Goal: Transaction & Acquisition: Purchase product/service

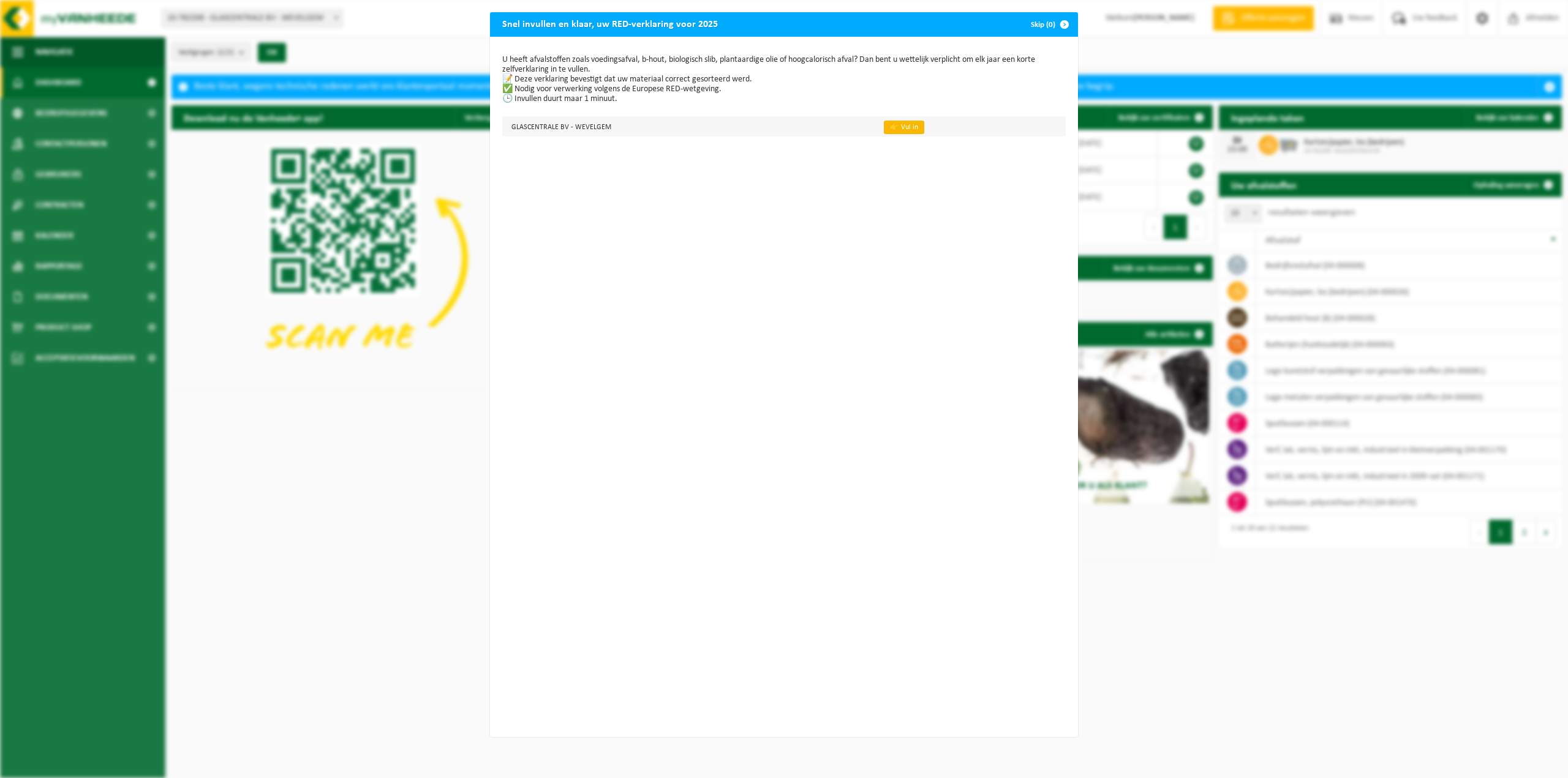
click at [888, 127] on link "👉 Vul in" at bounding box center [903, 128] width 41 height 13
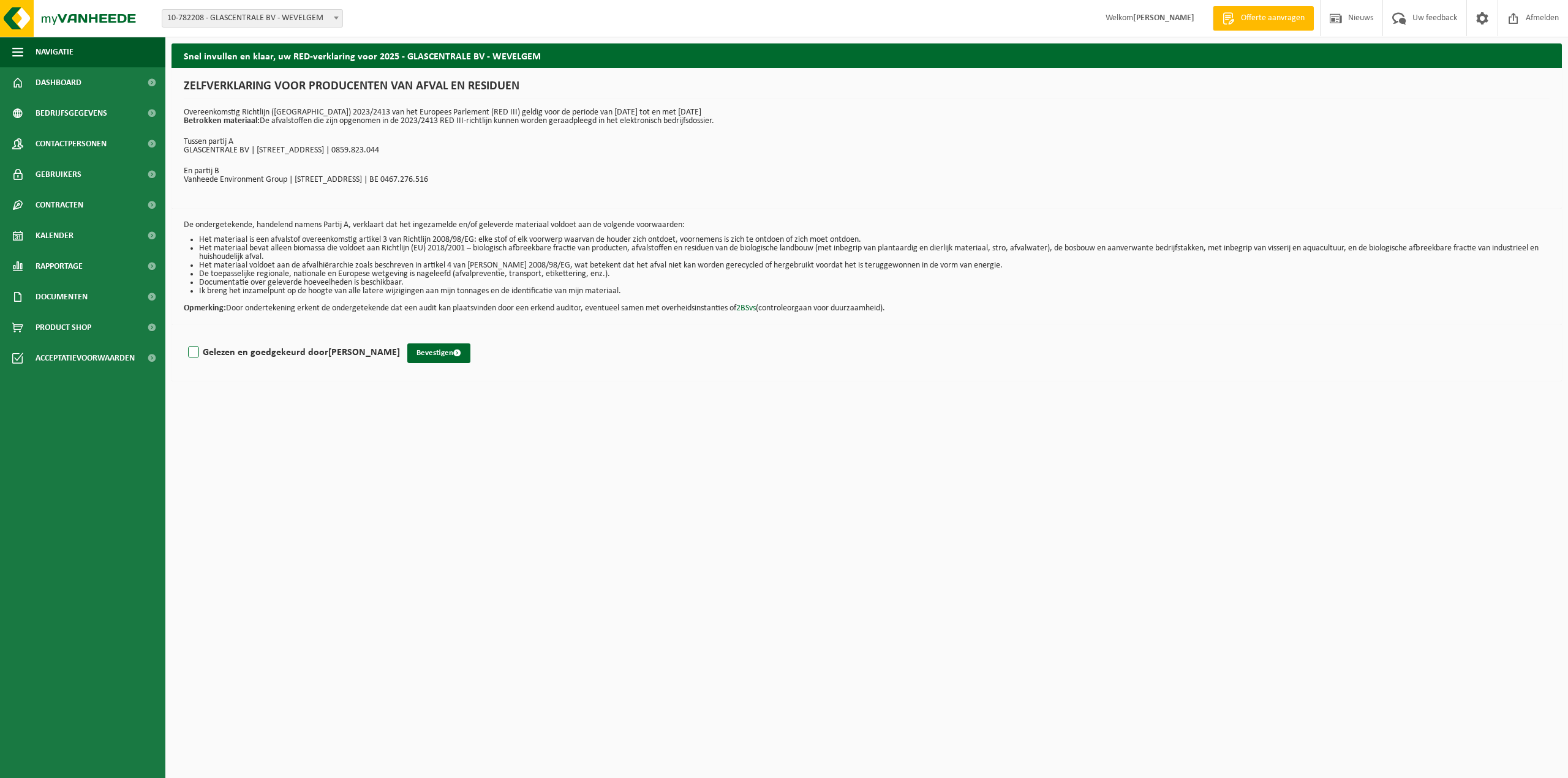
click at [191, 350] on label "Gelezen en goedgekeurd door SANDY DESMET" at bounding box center [293, 353] width 215 height 18
click at [400, 337] on input "Gelezen en goedgekeurd door SANDY DESMET" at bounding box center [400, 336] width 1 height 1
checkbox input "true"
click at [425, 346] on button "Bevestigen" at bounding box center [438, 354] width 63 height 20
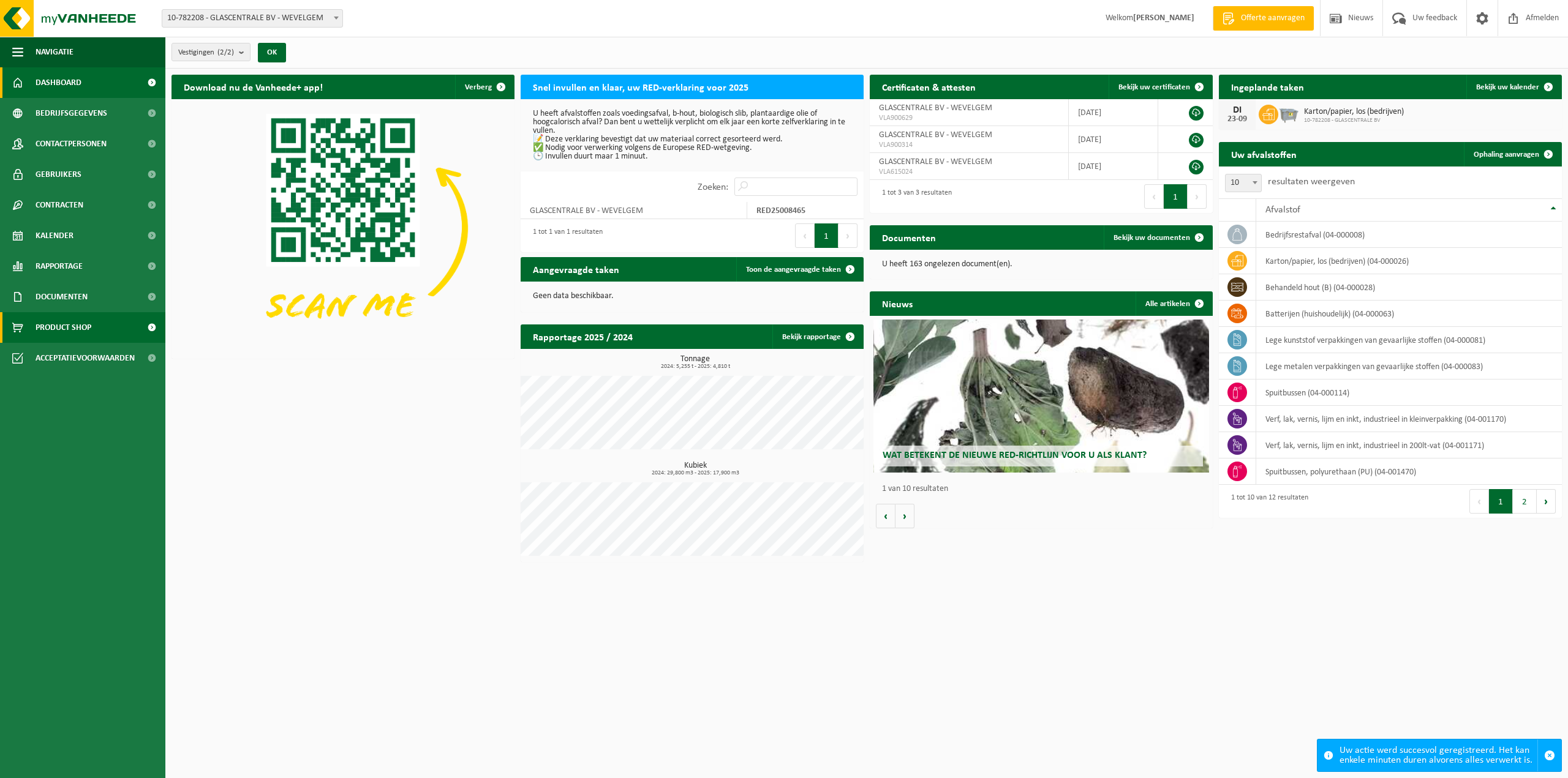
click at [70, 327] on span "Product Shop" at bounding box center [63, 327] width 56 height 31
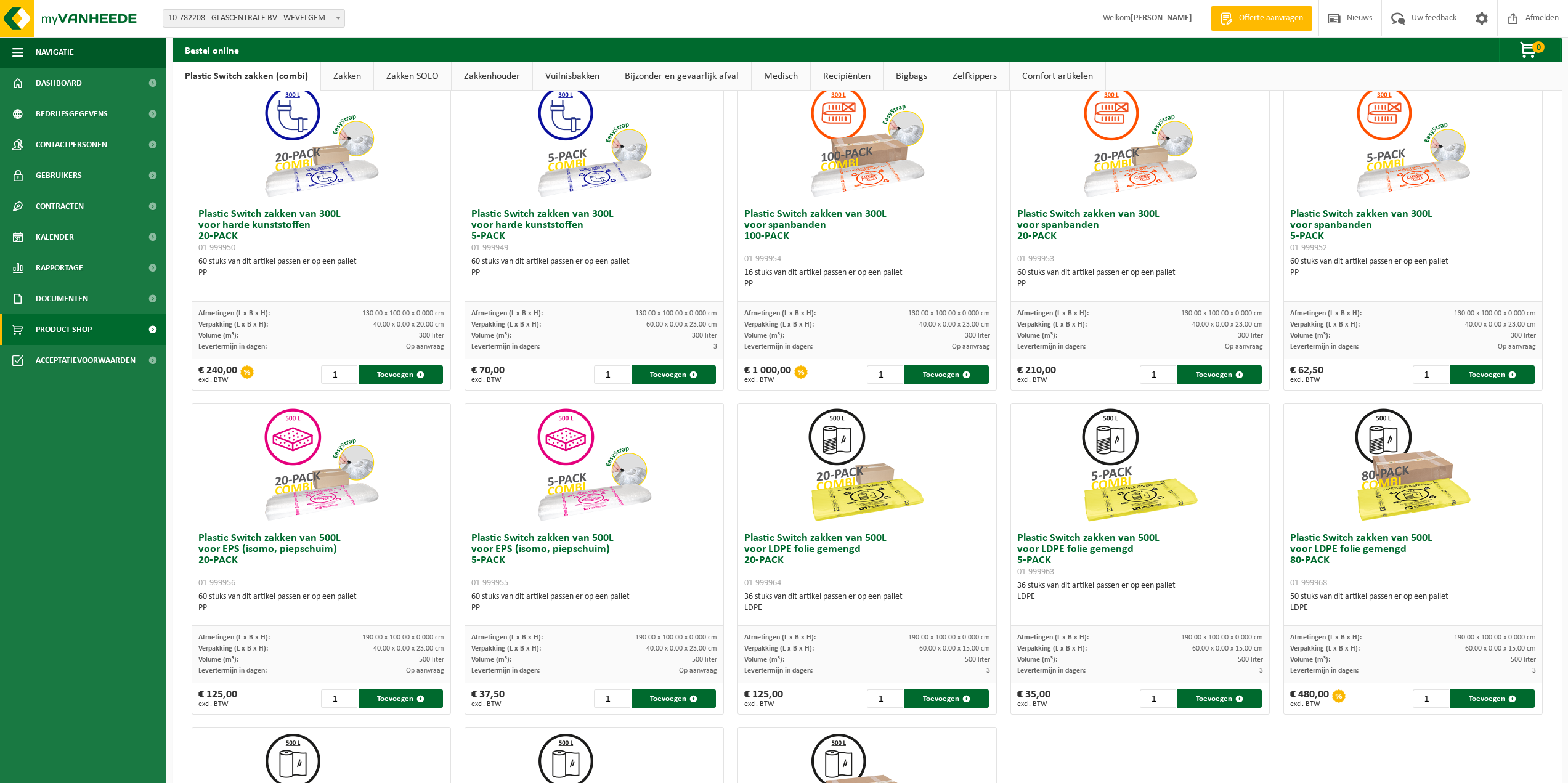
scroll to position [65, 0]
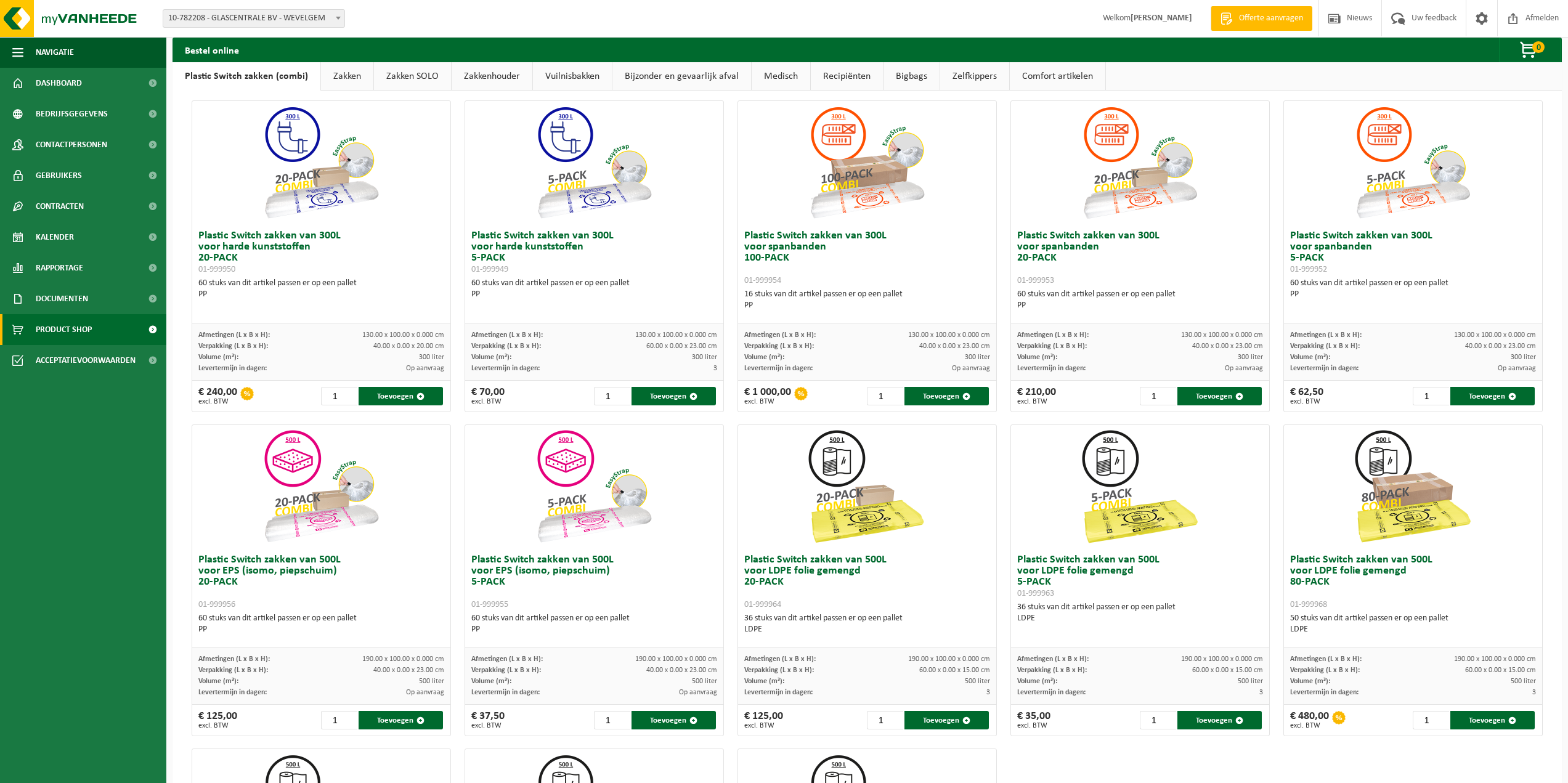
click at [904, 72] on link "Bigbags" at bounding box center [911, 77] width 56 height 28
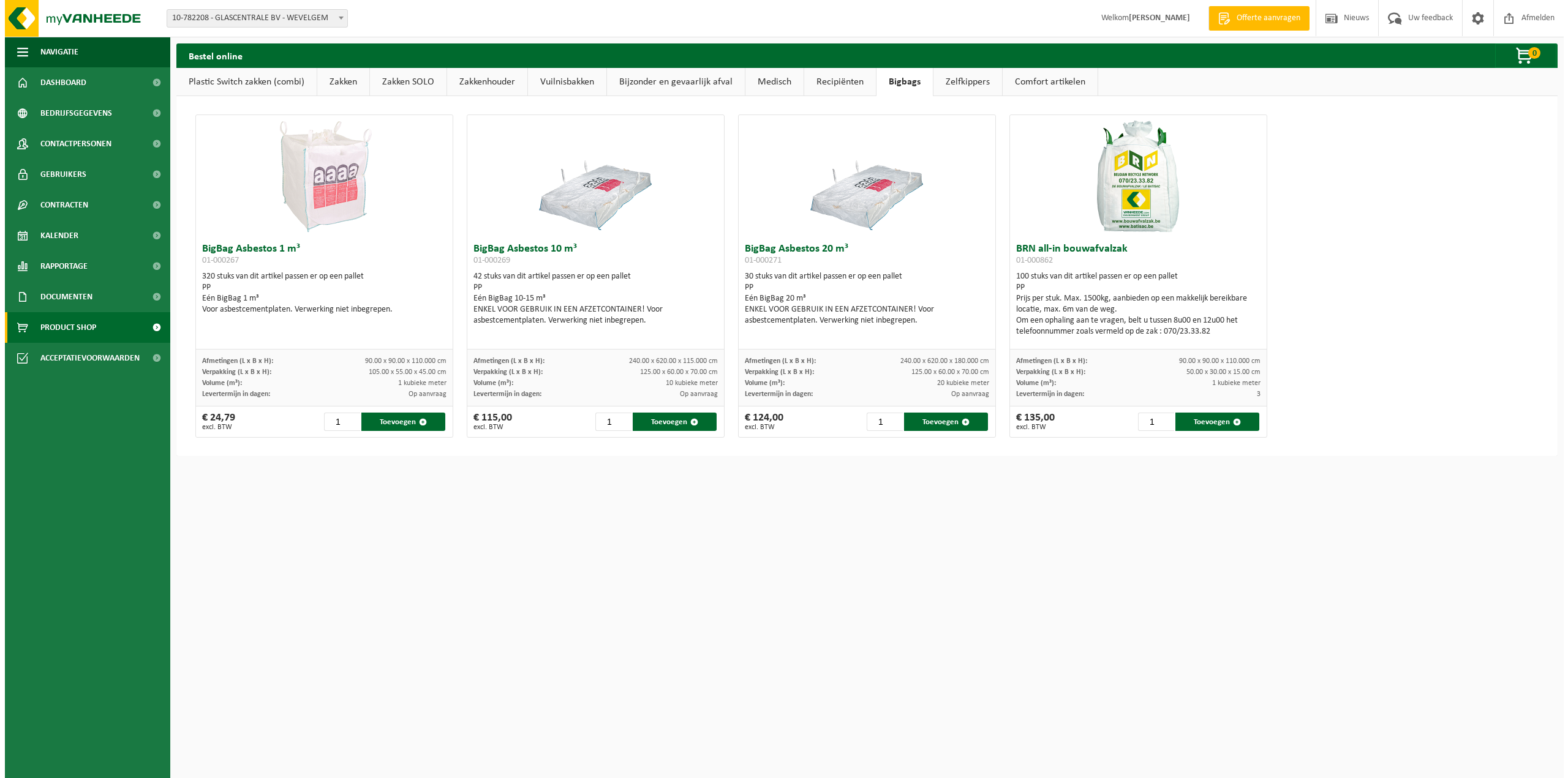
scroll to position [0, 0]
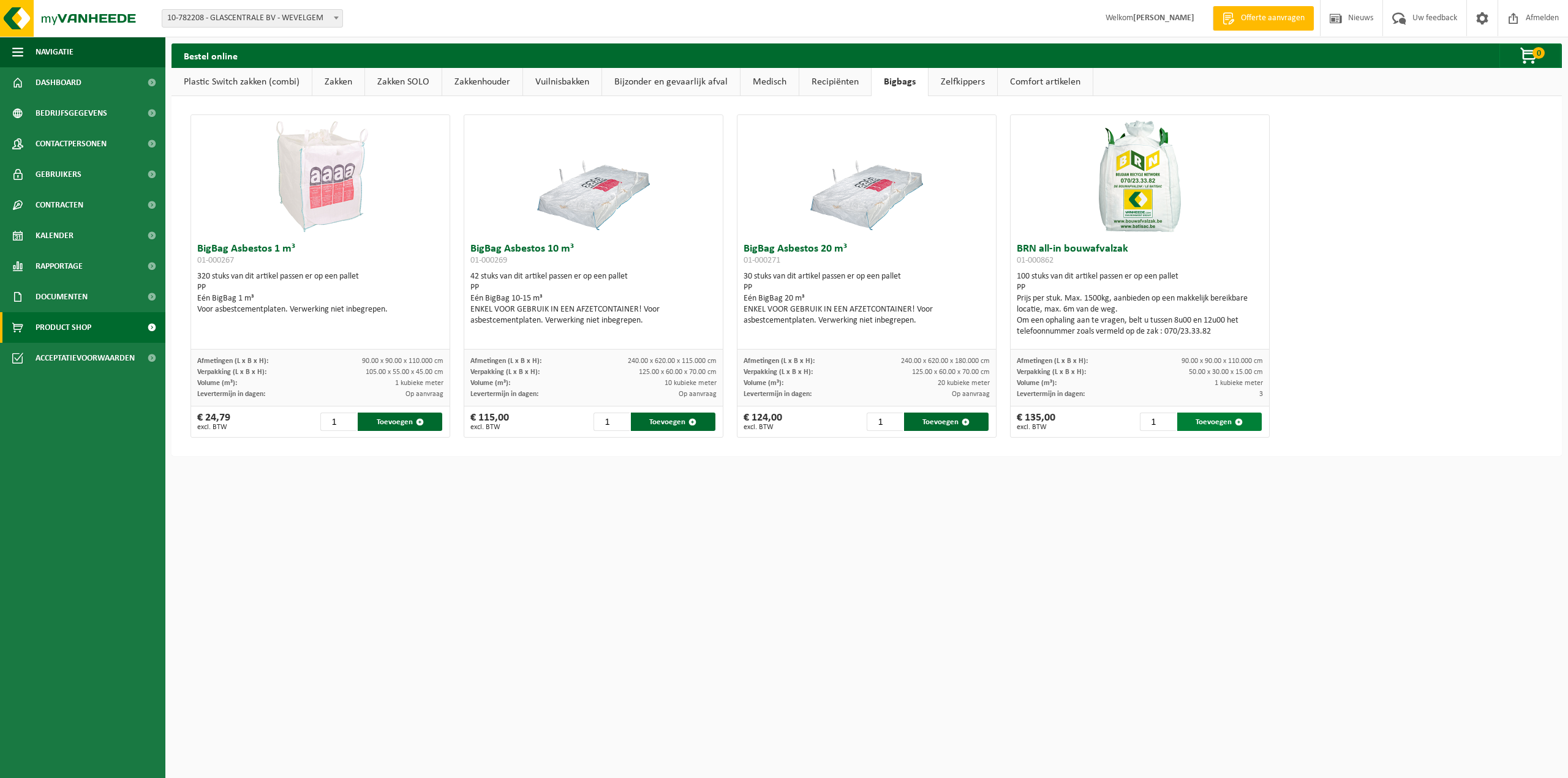
click at [1213, 423] on button "Toevoegen" at bounding box center [1219, 422] width 85 height 18
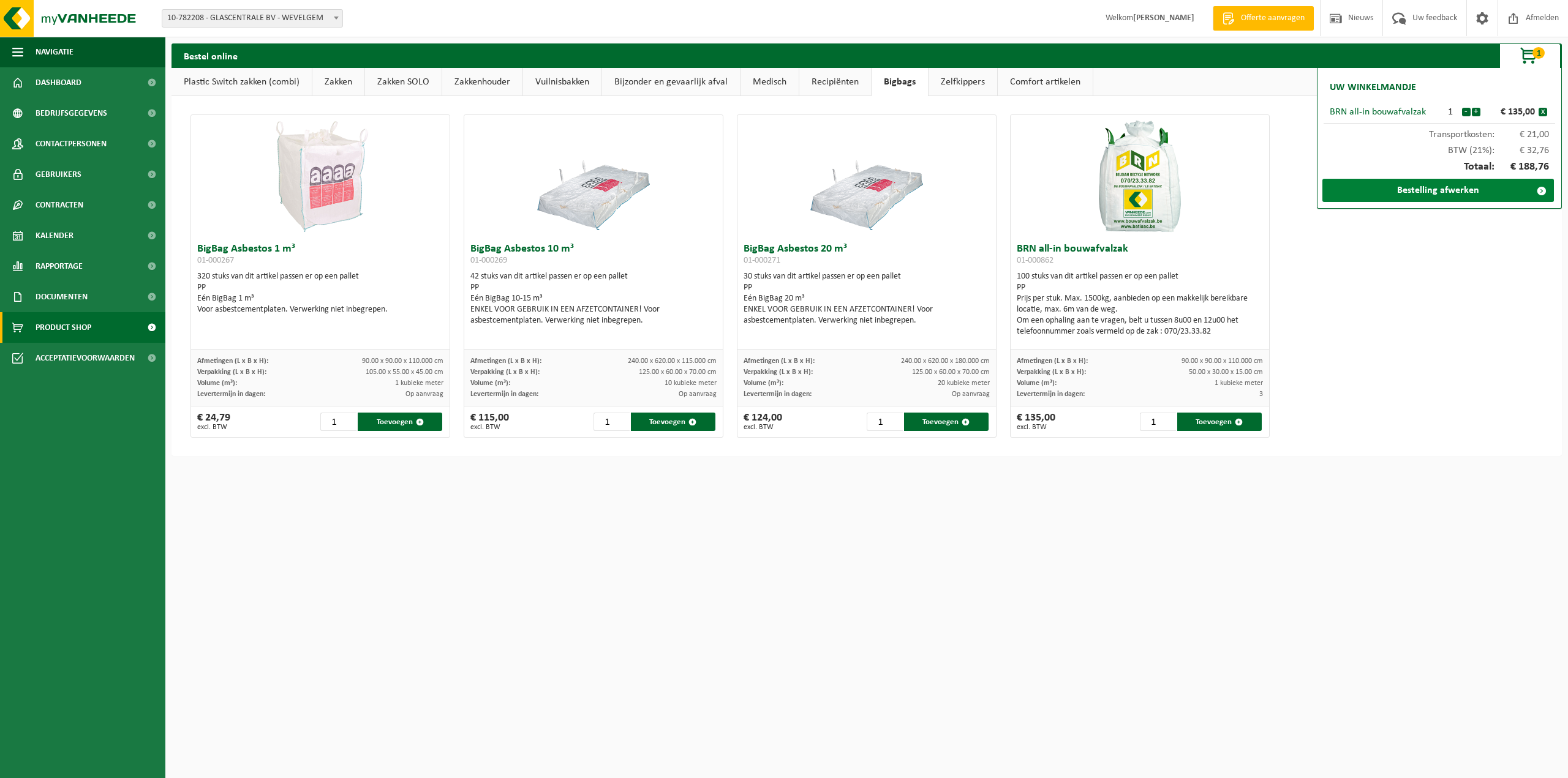
click at [1430, 186] on link "Bestelling afwerken" at bounding box center [1438, 191] width 231 height 23
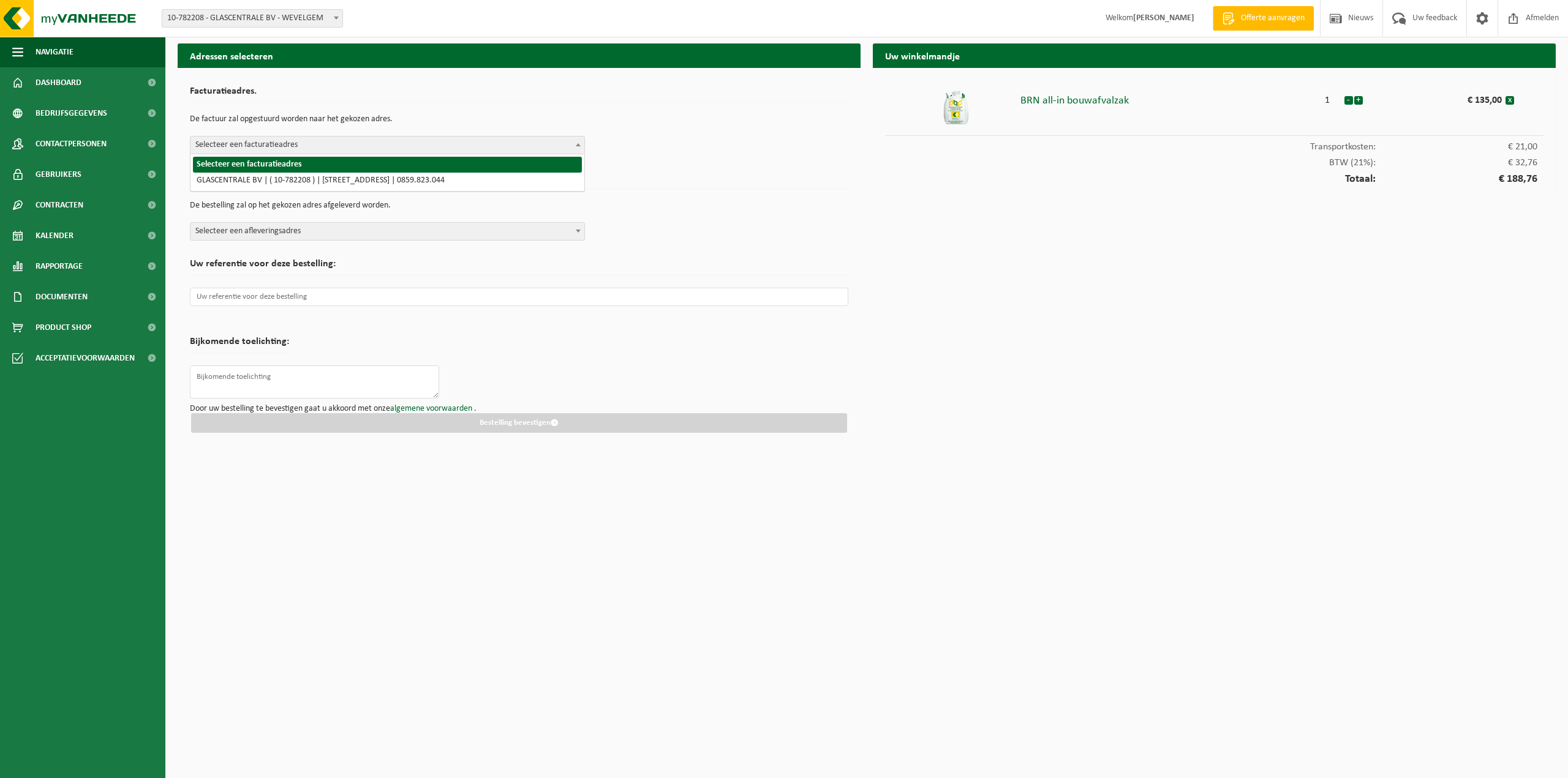
click at [245, 143] on span "Selecteer een facturatieadres" at bounding box center [387, 145] width 394 height 17
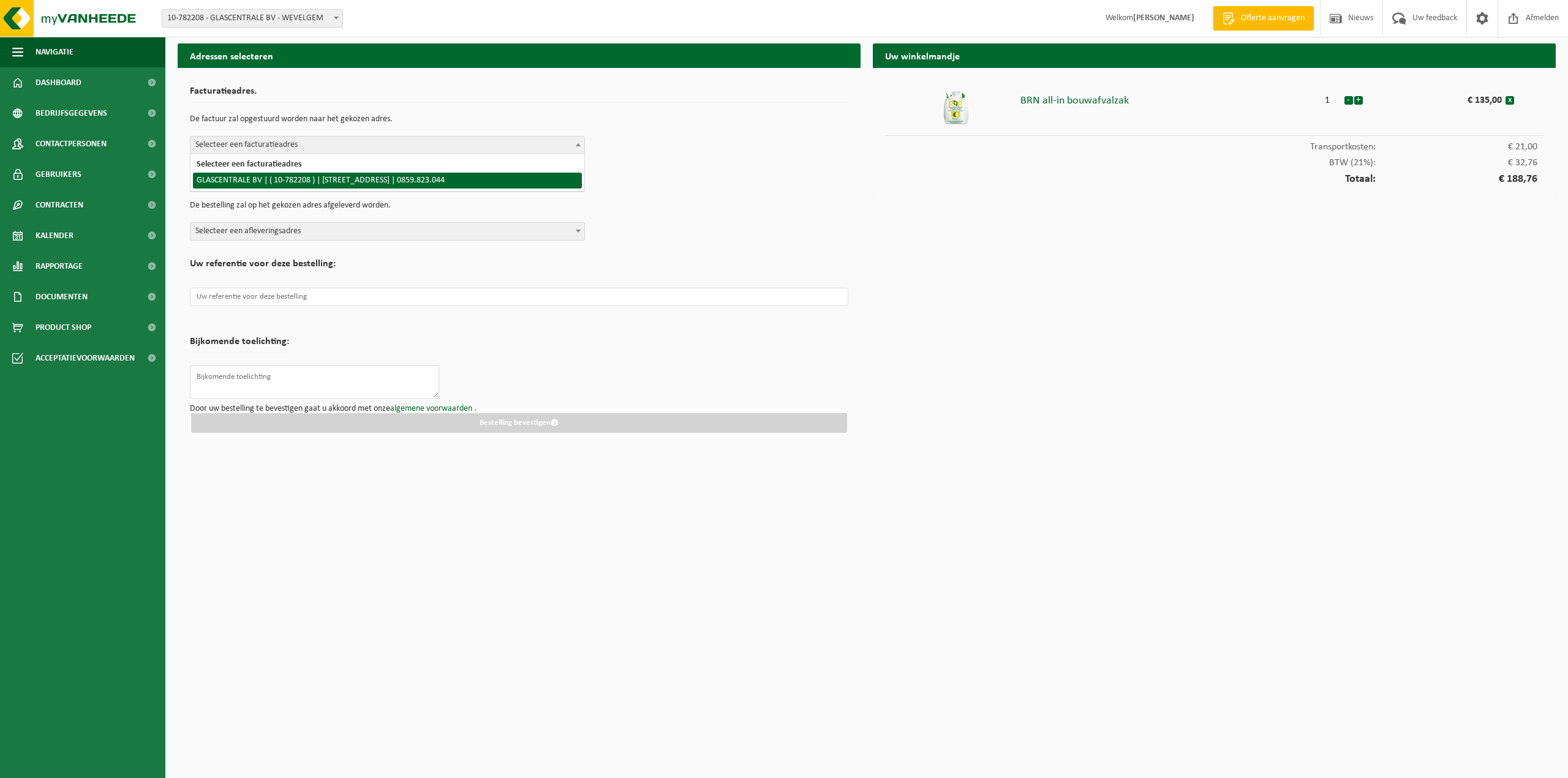
select select "29473"
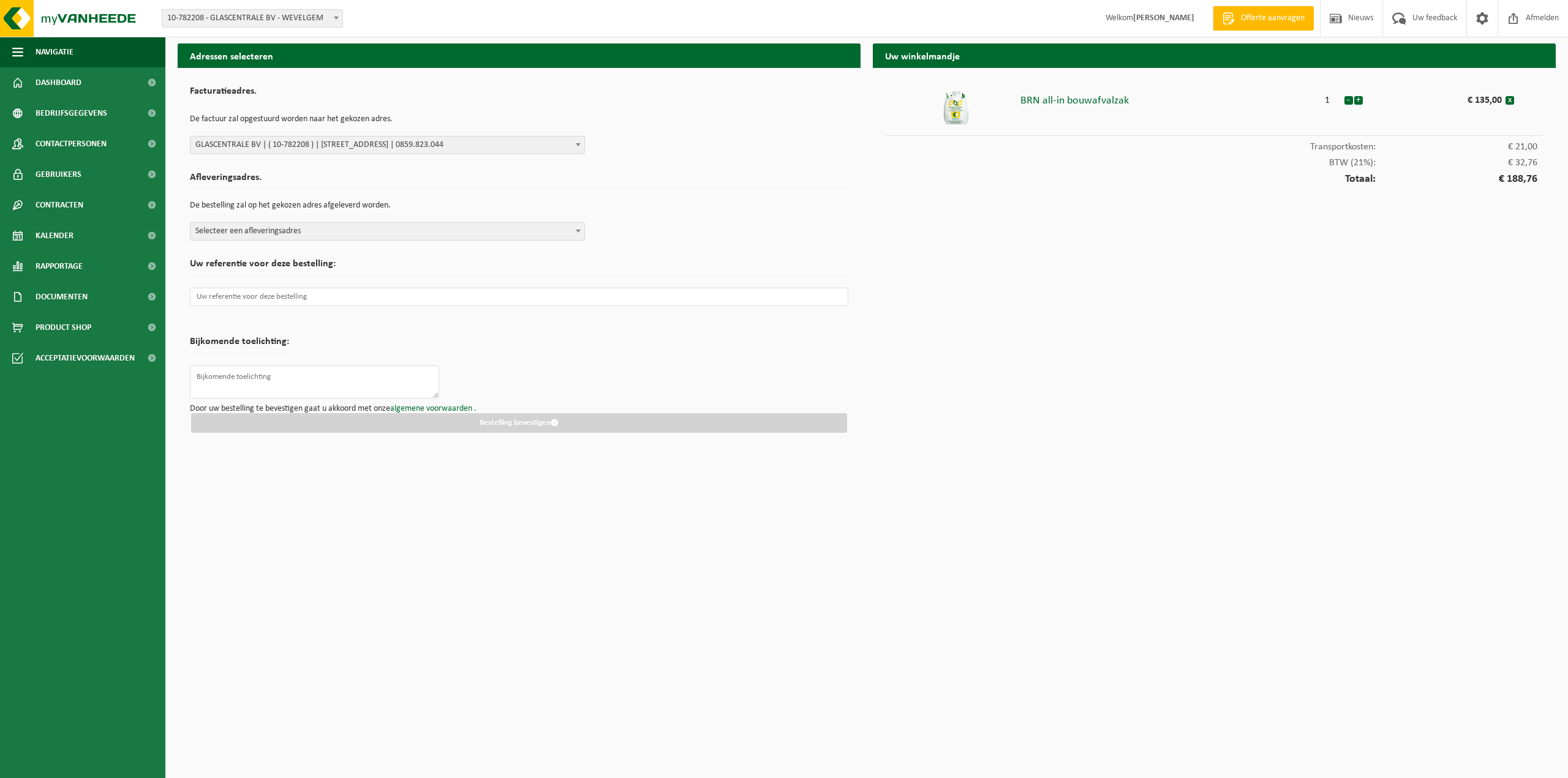
click at [231, 233] on span "Selecteer een afleveringsadres" at bounding box center [387, 231] width 394 height 17
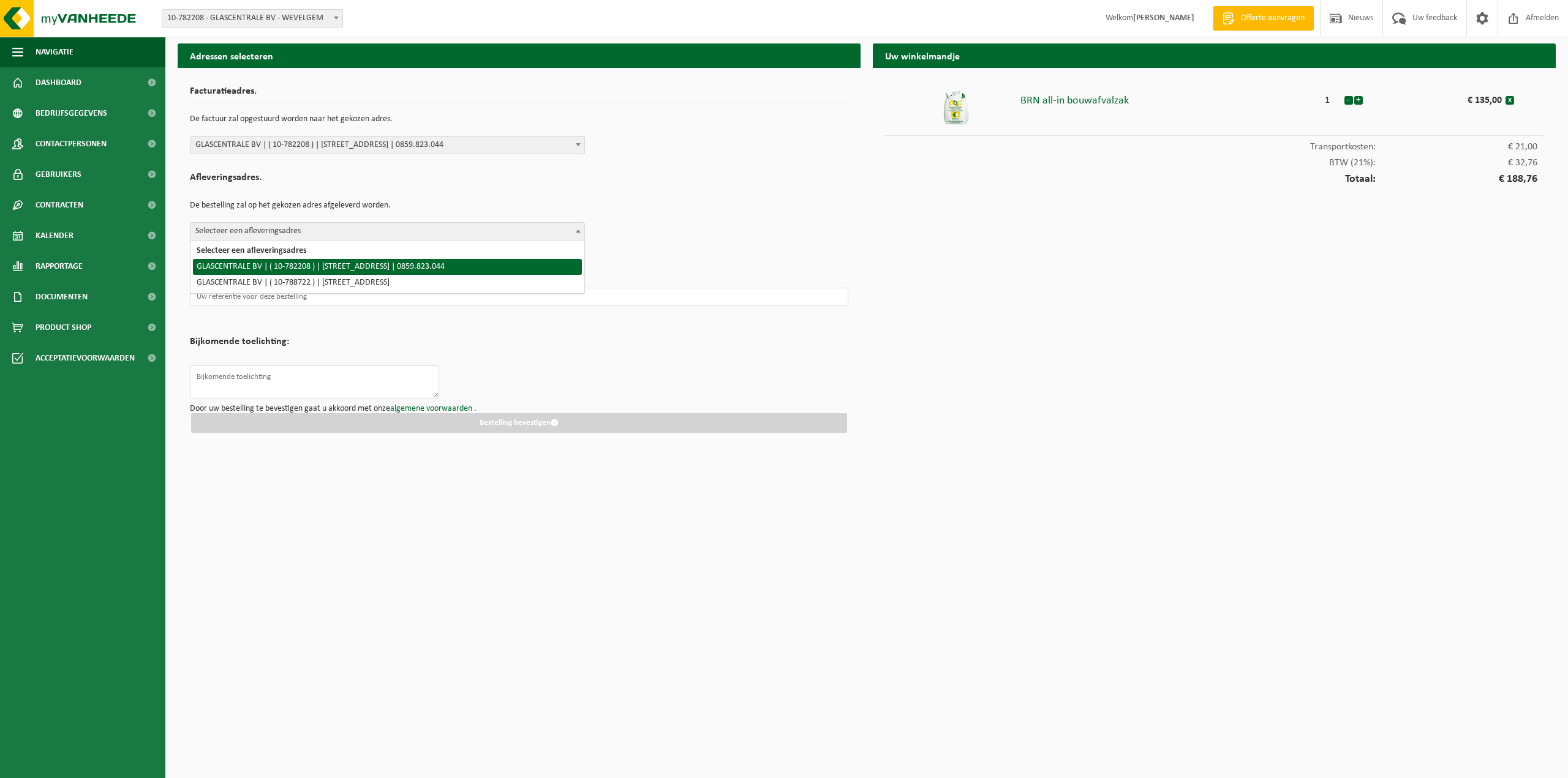
select select "29473"
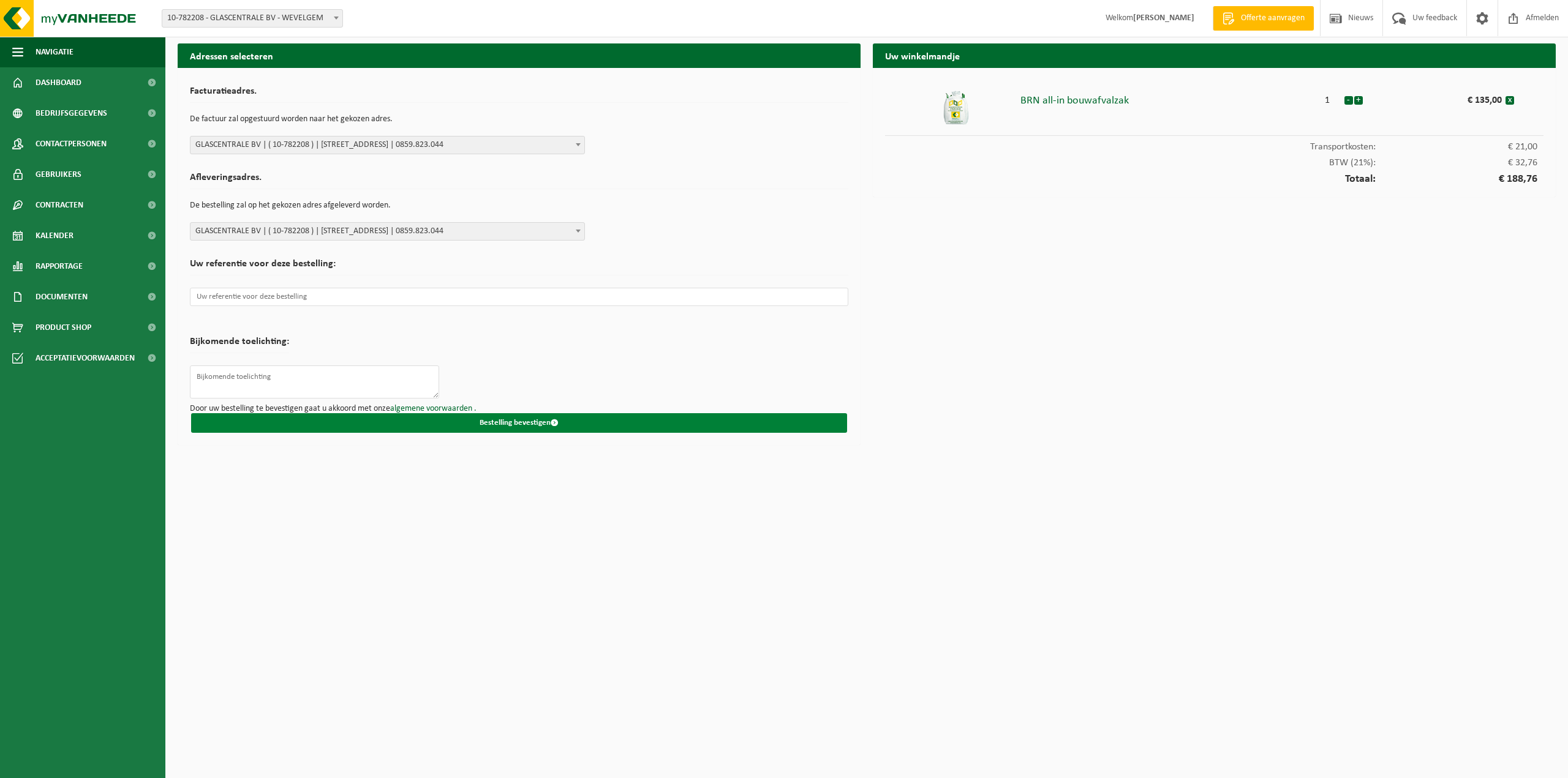
click at [501, 425] on button "Bestelling bevestigen" at bounding box center [520, 423] width 656 height 20
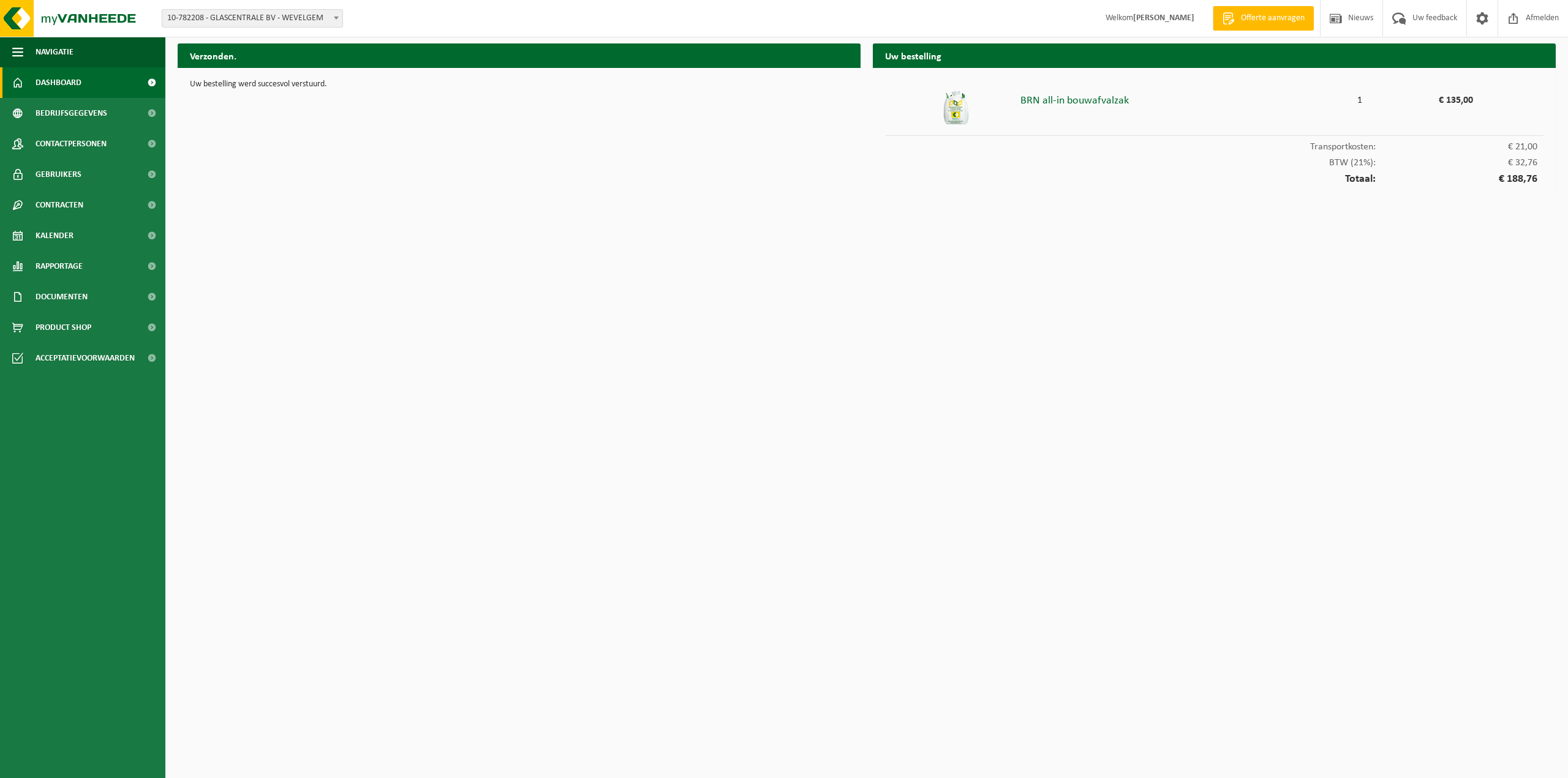
click at [53, 79] on span "Dashboard" at bounding box center [58, 82] width 46 height 31
